Goal: Navigation & Orientation: Find specific page/section

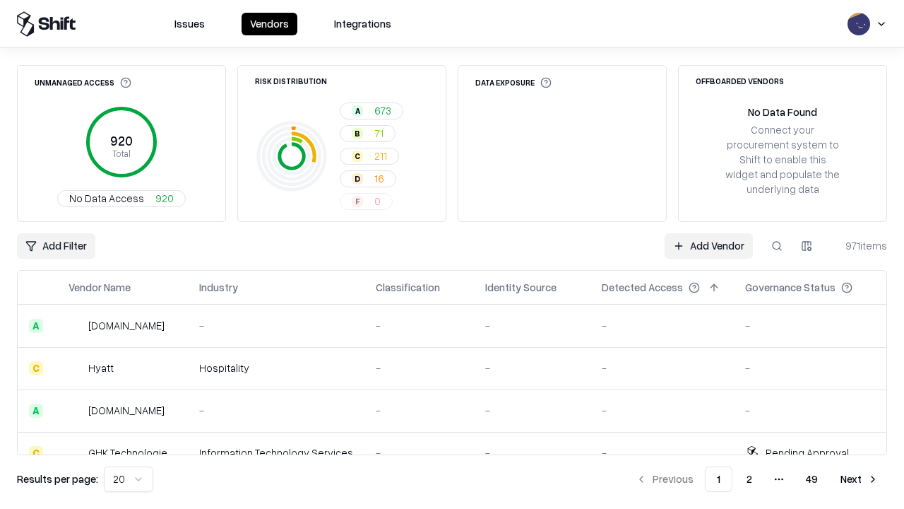
click at [129, 479] on html "Issues Vendors Integrations Unmanaged Access 920 Total No Data Access 920 Risk …" at bounding box center [452, 254] width 904 height 509
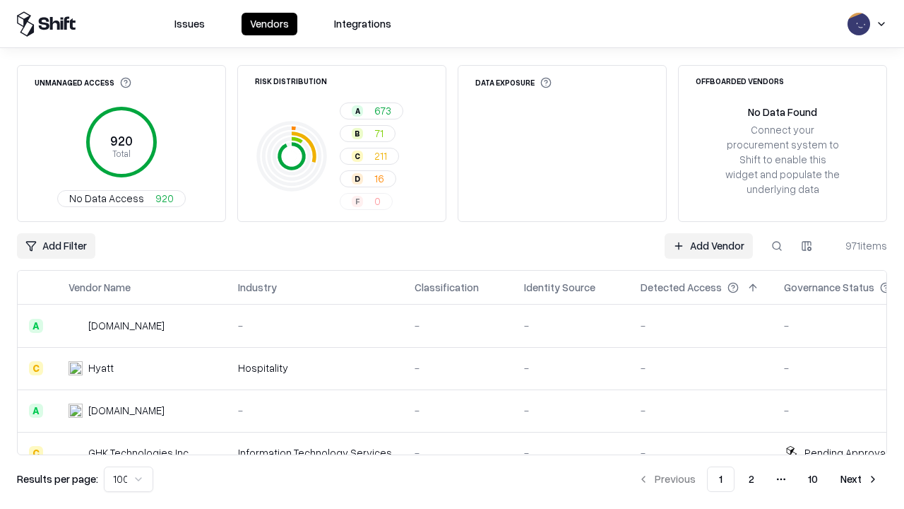
click at [860, 479] on button "Next" at bounding box center [859, 478] width 55 height 25
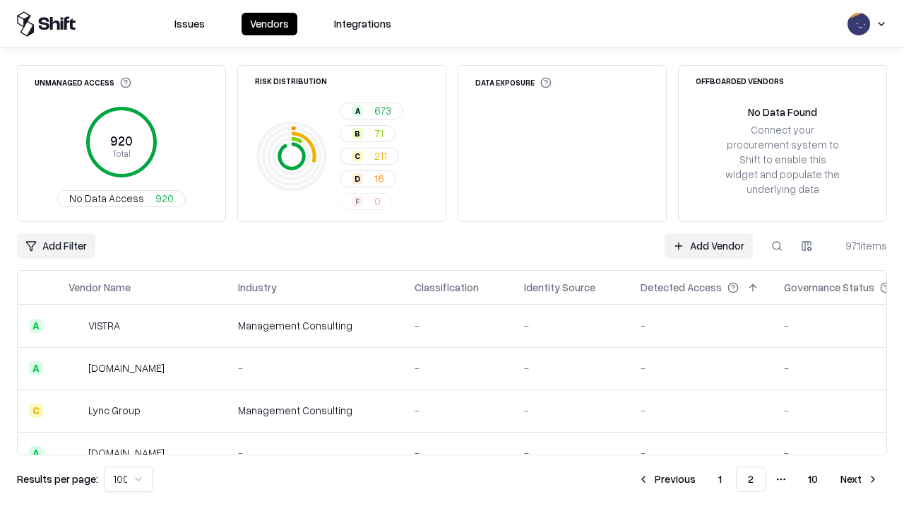
click at [860, 479] on button "Next" at bounding box center [859, 478] width 55 height 25
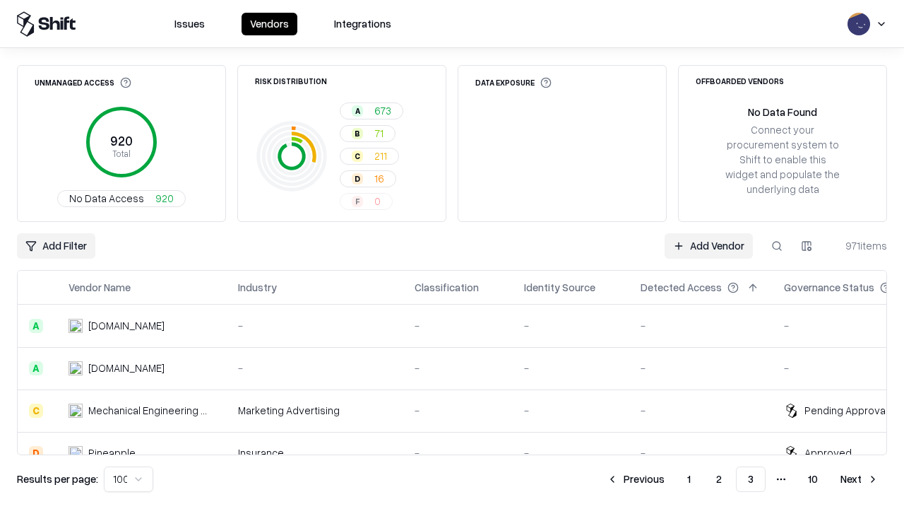
click at [860, 479] on button "Next" at bounding box center [859, 478] width 55 height 25
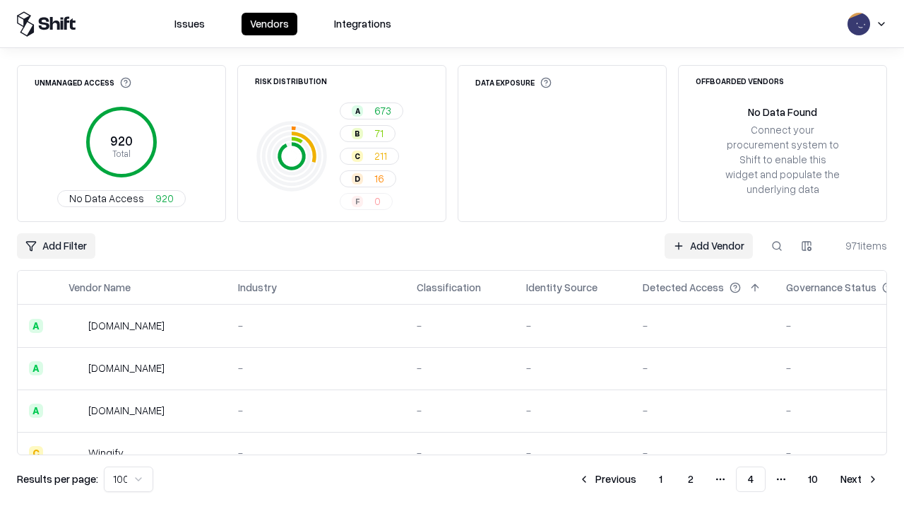
click at [860, 479] on button "Next" at bounding box center [859, 478] width 55 height 25
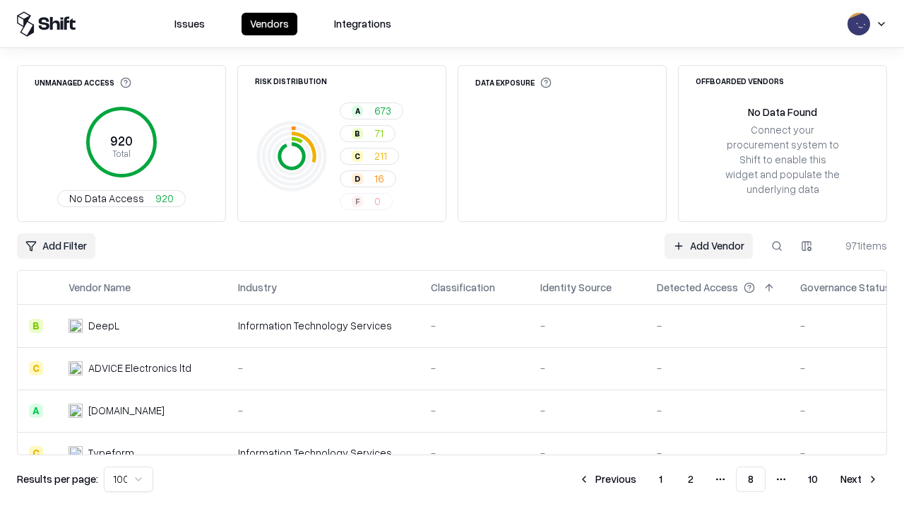
click at [860, 479] on button "Next" at bounding box center [859, 478] width 55 height 25
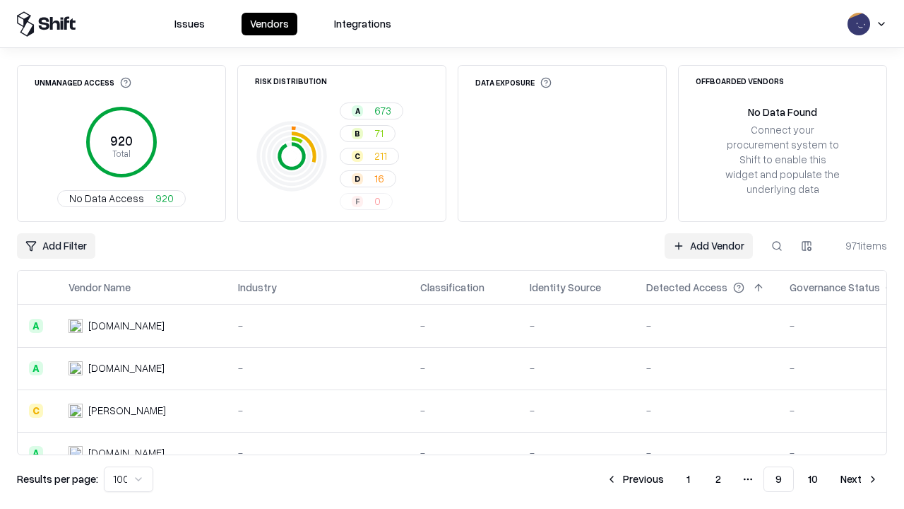
click at [860, 479] on button "Next" at bounding box center [859, 478] width 55 height 25
click at [667, 479] on button "Previous" at bounding box center [666, 478] width 75 height 25
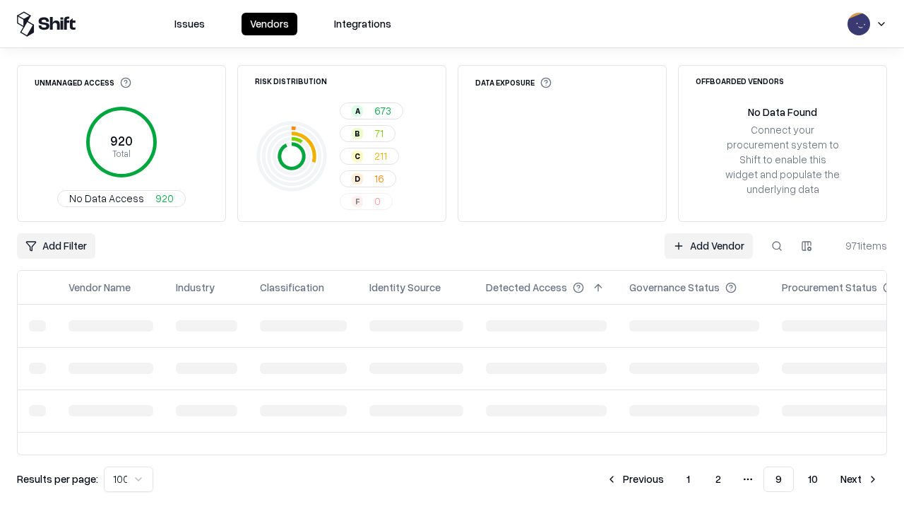
click at [635, 479] on button "Previous" at bounding box center [635, 478] width 75 height 25
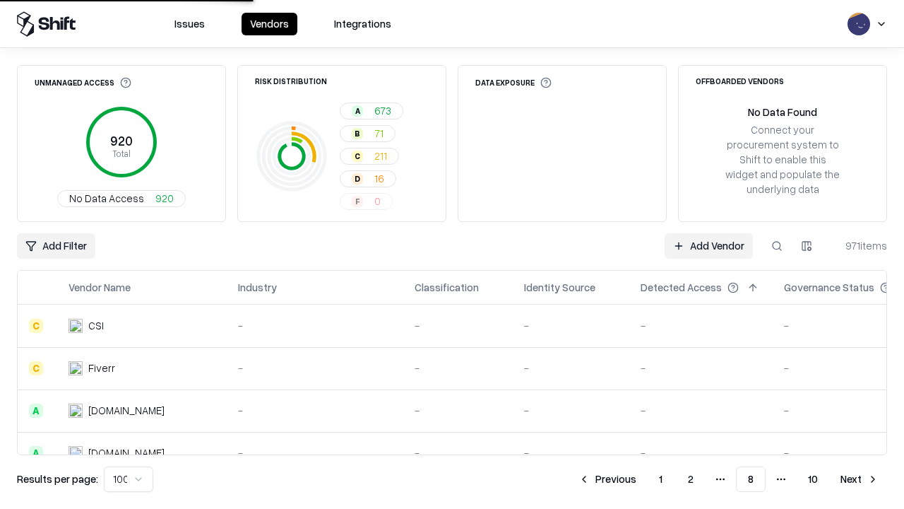
click at [608, 479] on button "Previous" at bounding box center [607, 478] width 75 height 25
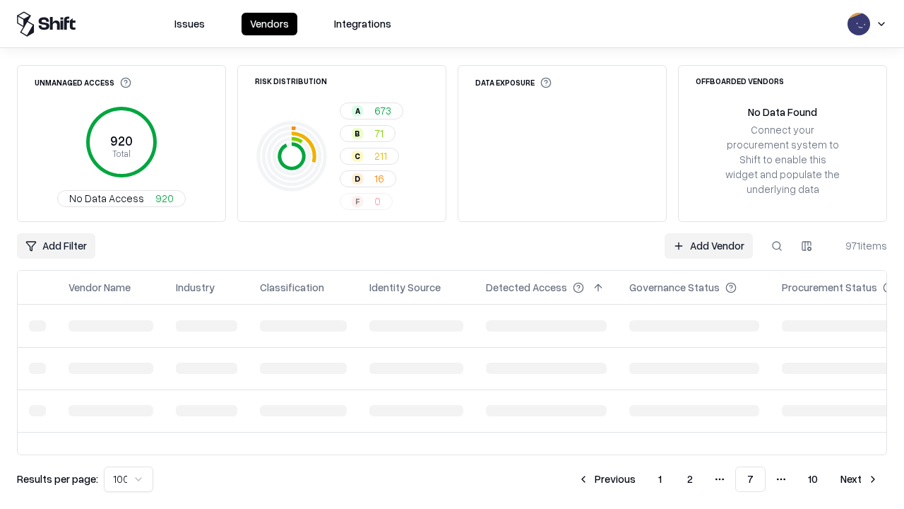
click at [607, 479] on button "Previous" at bounding box center [606, 478] width 75 height 25
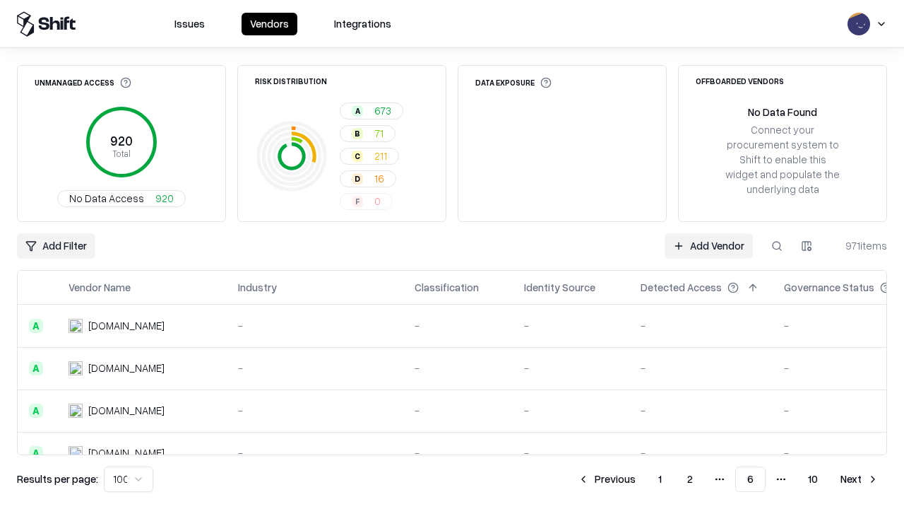
click at [607, 479] on button "Previous" at bounding box center [606, 478] width 75 height 25
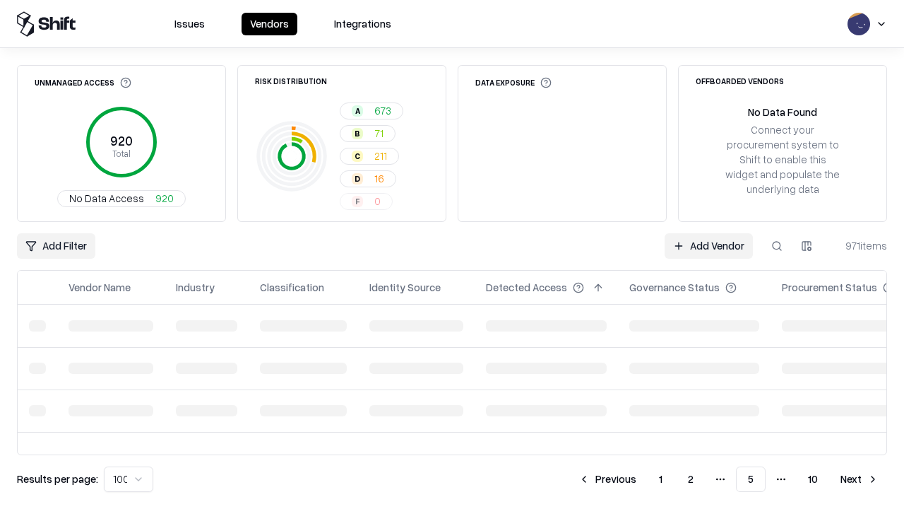
click at [608, 479] on button "Previous" at bounding box center [607, 478] width 75 height 25
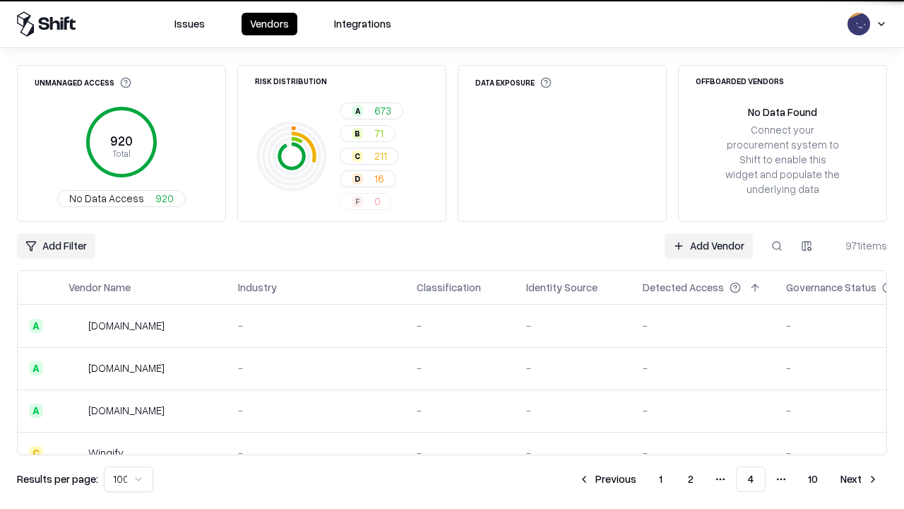
click at [608, 479] on button "Previous" at bounding box center [607, 478] width 75 height 25
